Goal: Find specific page/section: Find specific page/section

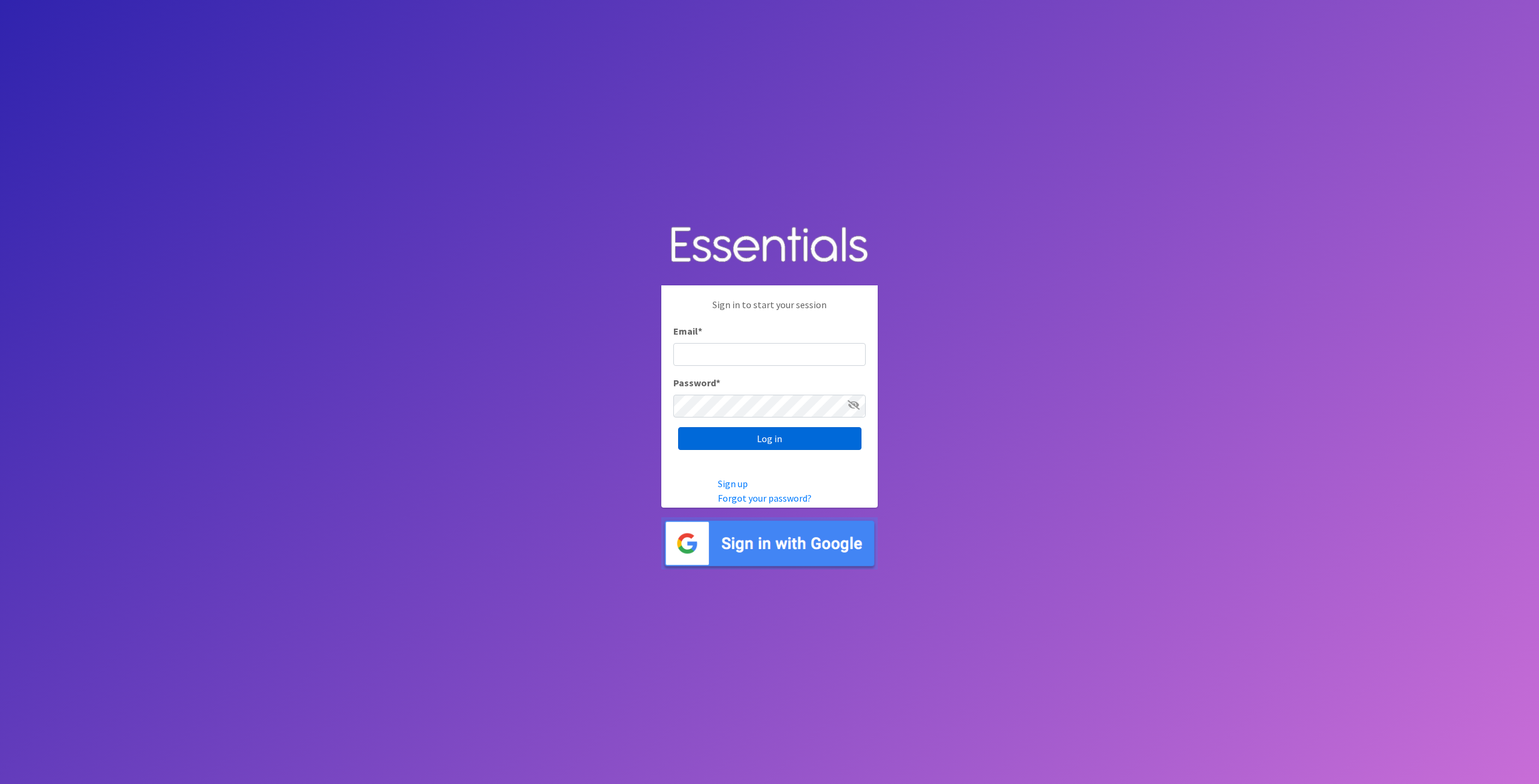
type input "tshaughnessy@ccozarks.org"
click at [750, 434] on input "Log in" at bounding box center [770, 439] width 184 height 23
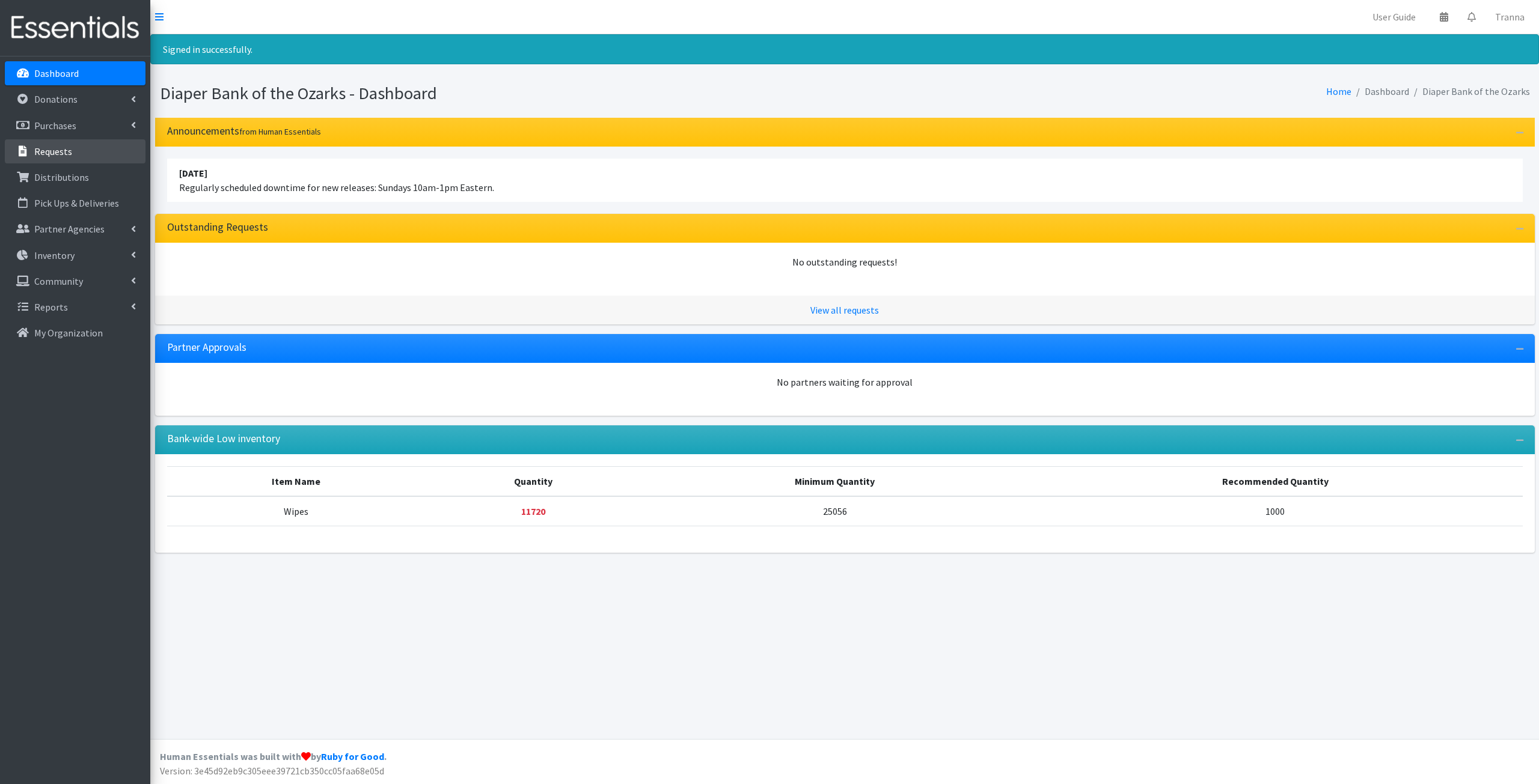
click at [50, 149] on p "Requests" at bounding box center [53, 151] width 38 height 12
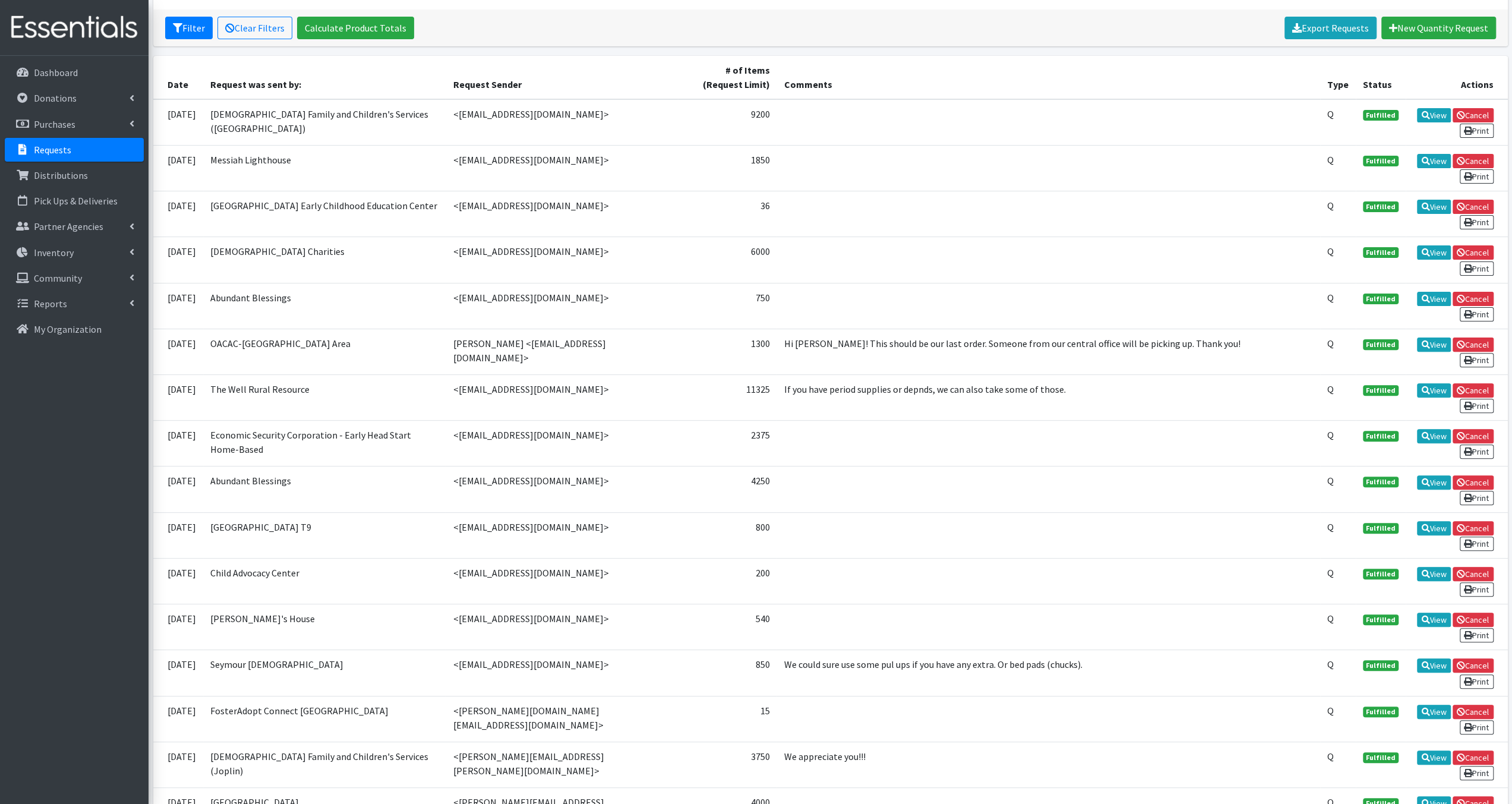
scroll to position [178, 0]
